Goal: Task Accomplishment & Management: Complete application form

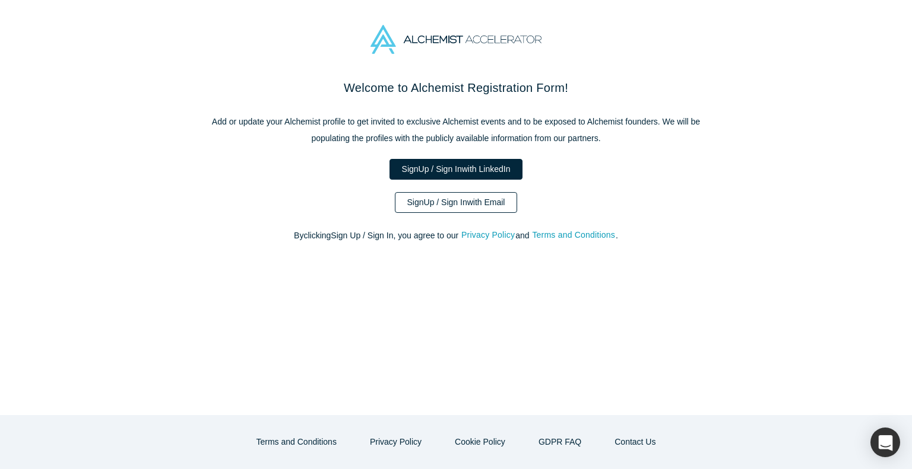
click at [480, 192] on link "Sign Up / Sign In with Email" at bounding box center [456, 202] width 123 height 21
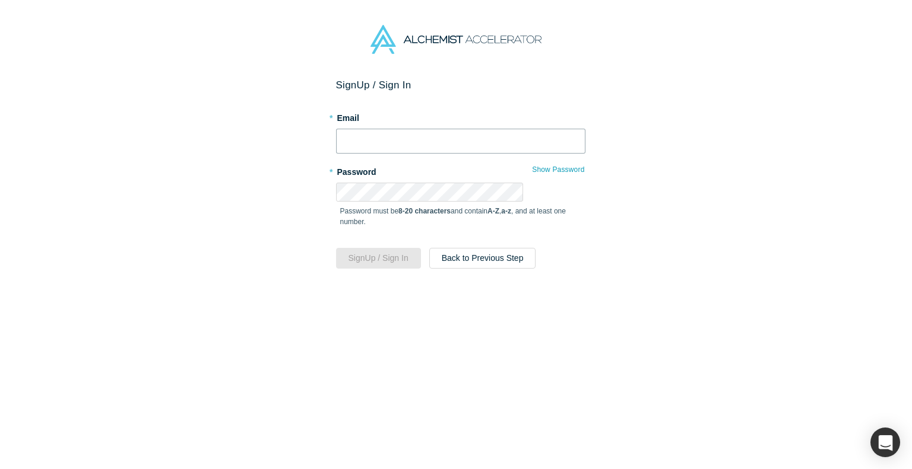
click at [453, 129] on input "text" at bounding box center [460, 141] width 249 height 25
type input "[PERSON_NAME][EMAIL_ADDRESS]"
click at [411, 248] on button "Sign Up / Sign In" at bounding box center [378, 258] width 85 height 21
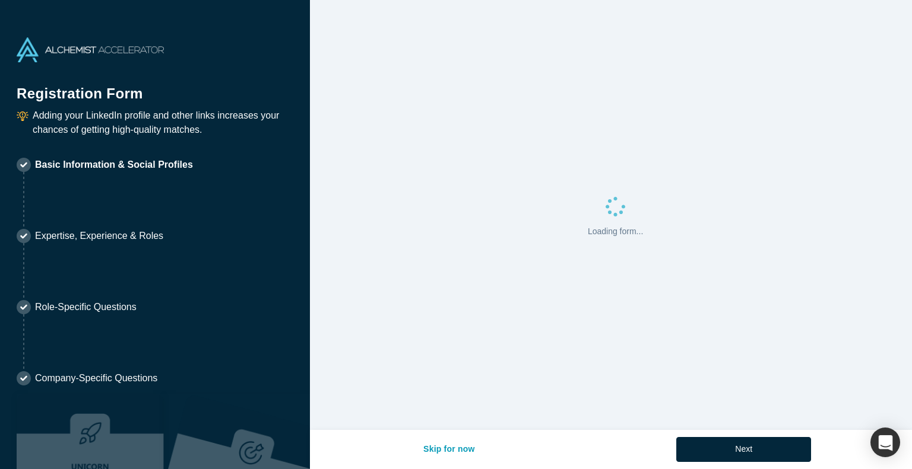
select select "JP"
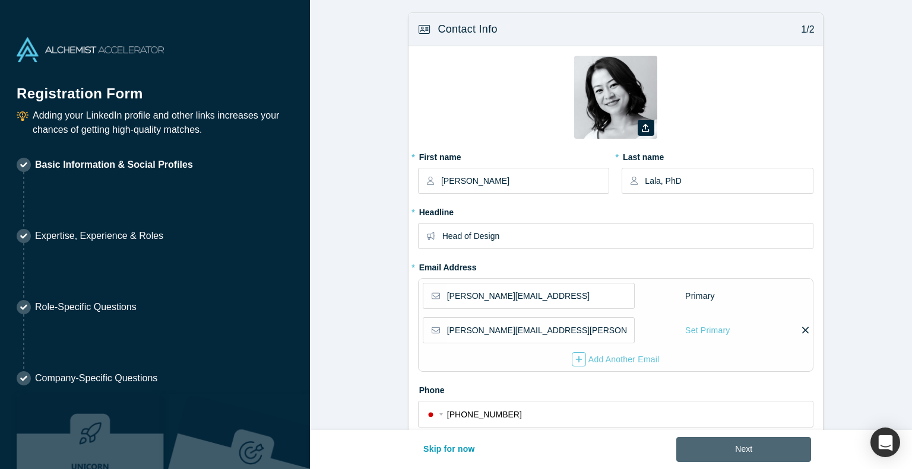
click at [703, 453] on button "Next" at bounding box center [743, 449] width 135 height 25
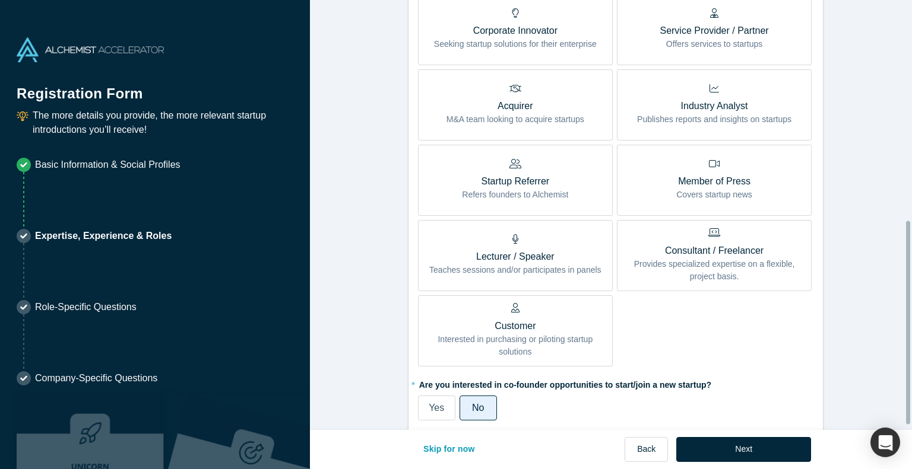
scroll to position [507, 0]
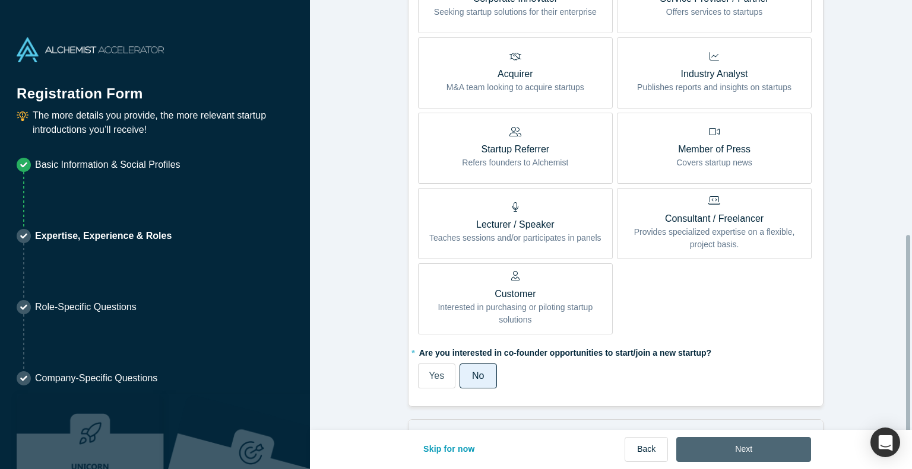
click at [693, 454] on button "Next" at bounding box center [743, 449] width 135 height 25
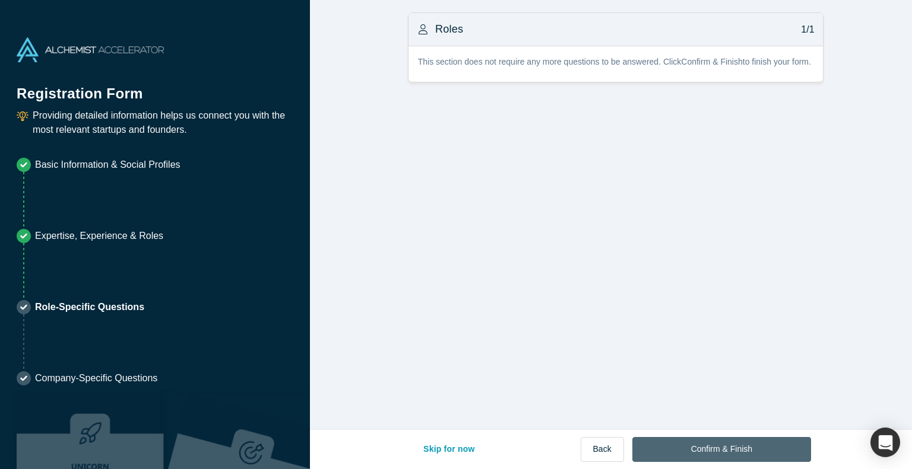
click at [674, 453] on button "Confirm & Finish" at bounding box center [721, 449] width 179 height 25
